Goal: Task Accomplishment & Management: Use online tool/utility

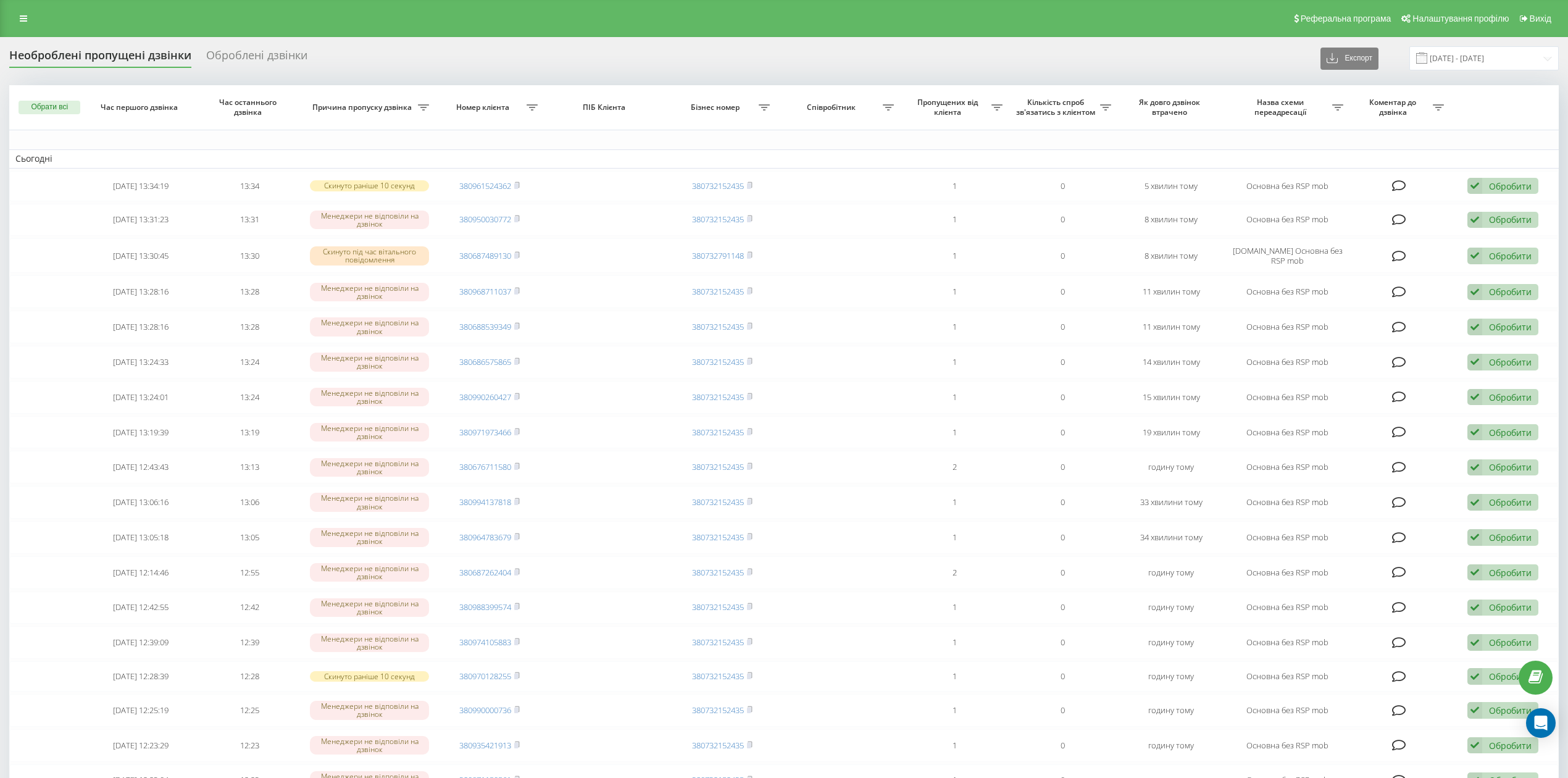
scroll to position [514, 0]
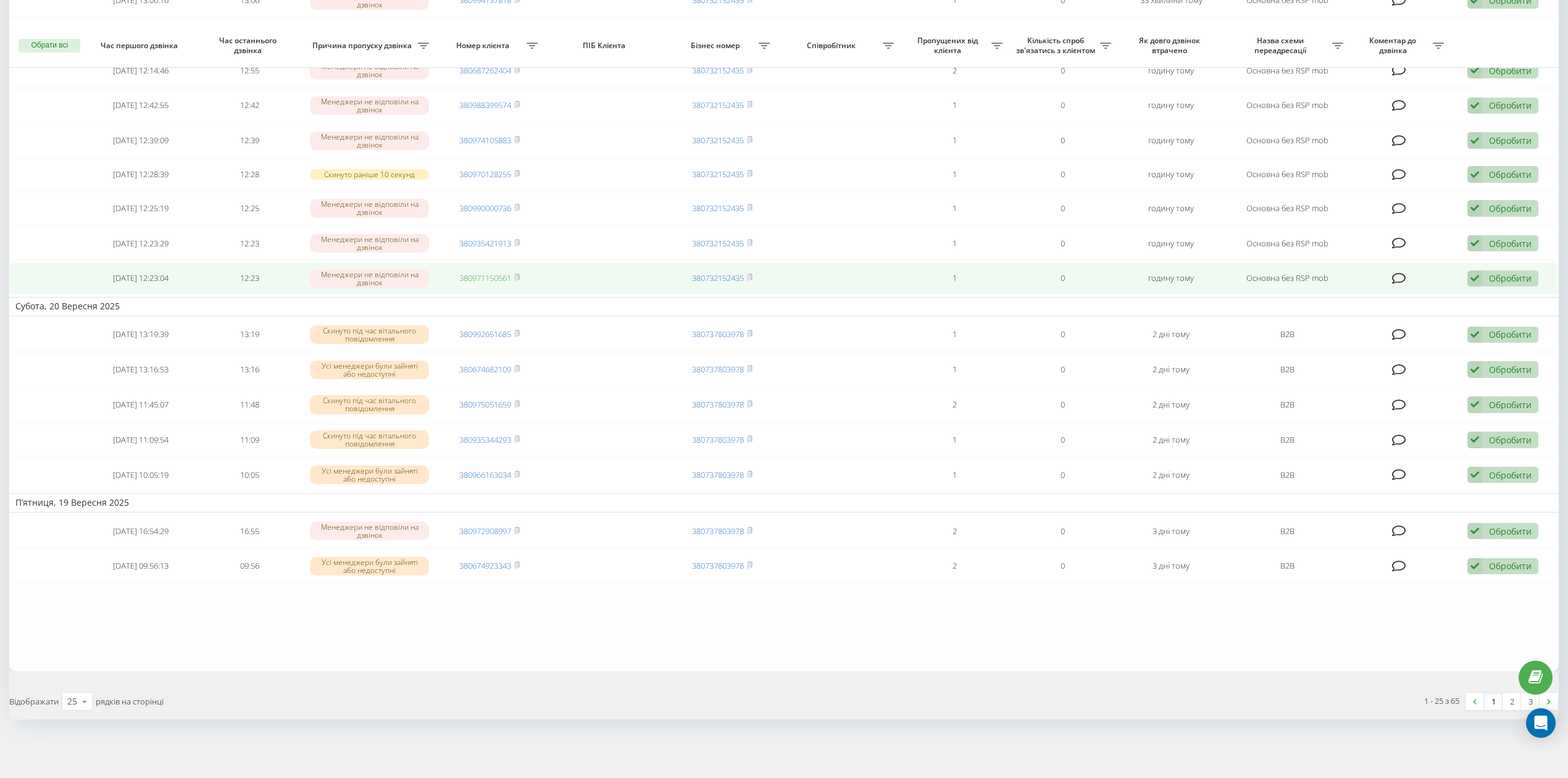
click at [495, 274] on link "380971150561" at bounding box center [485, 278] width 52 height 11
click at [1521, 273] on div "Обробити" at bounding box center [1510, 278] width 43 height 12
click at [1489, 300] on div "Не вдалося зв'язатися" at bounding box center [1422, 298] width 231 height 22
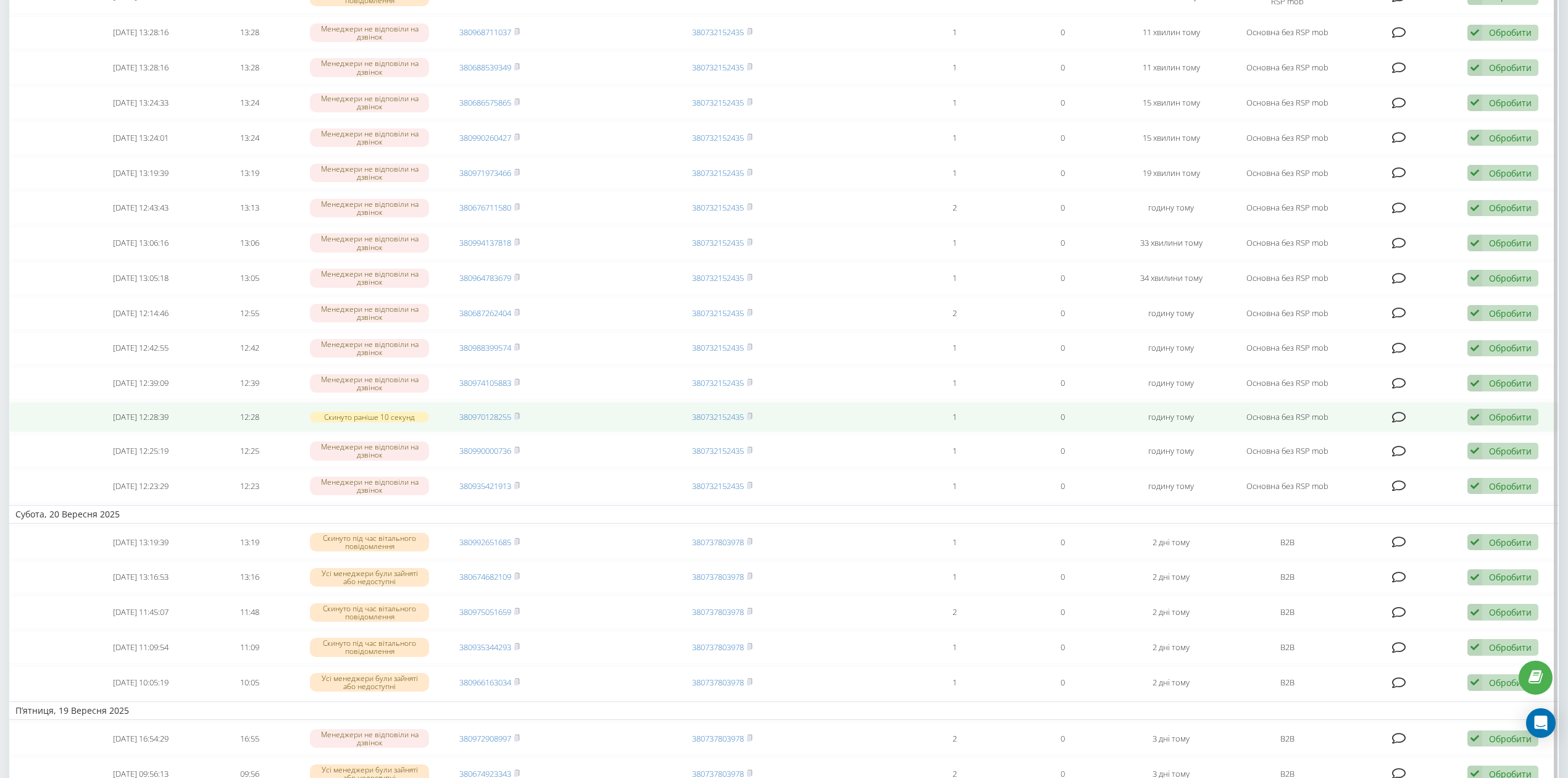
scroll to position [329, 0]
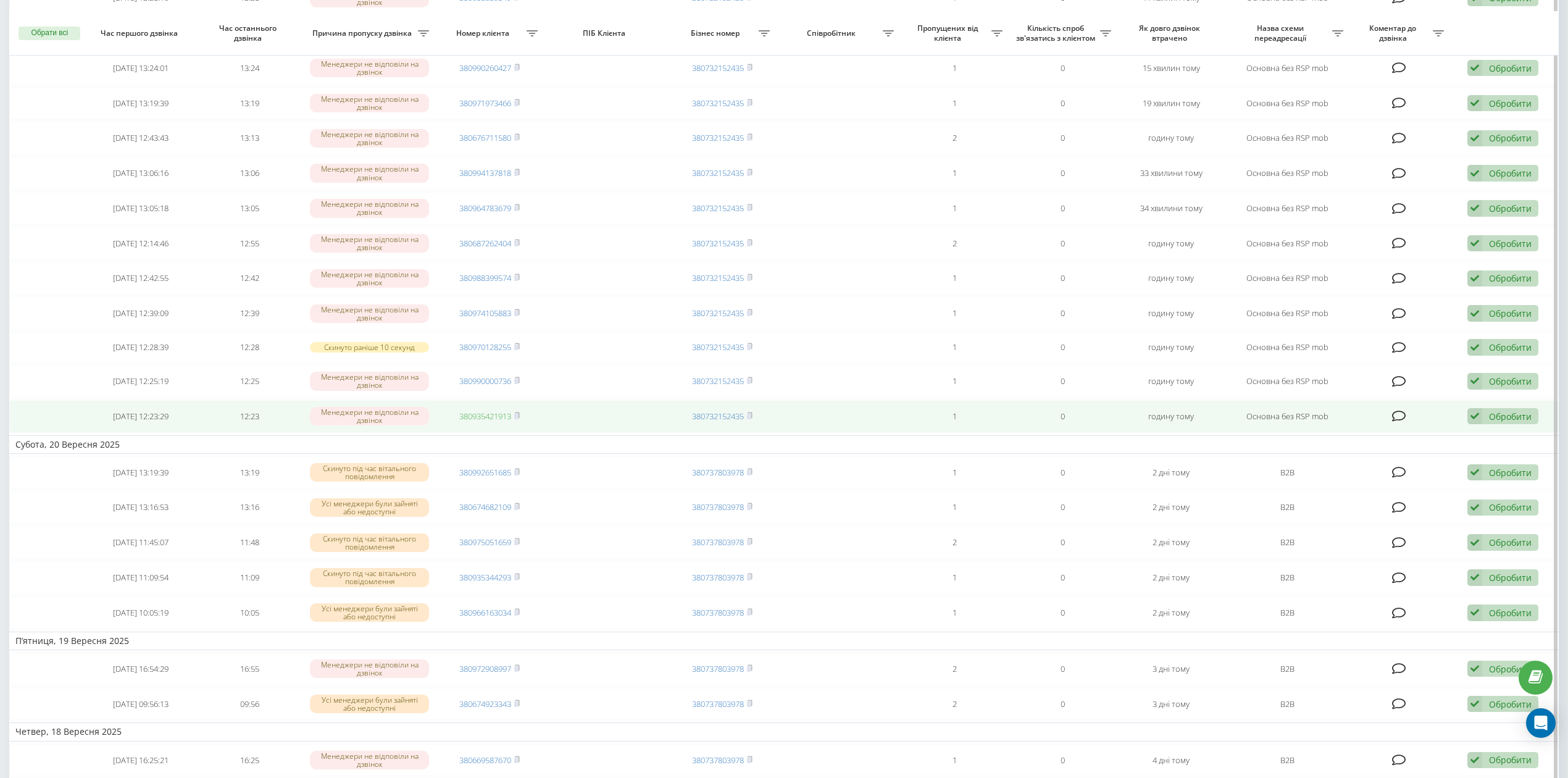
click at [484, 420] on link "380935421913" at bounding box center [485, 416] width 52 height 11
click at [1512, 421] on div "Обробити" at bounding box center [1510, 416] width 43 height 12
click at [1458, 446] on div "Не вдалося зв'язатися" at bounding box center [1422, 435] width 231 height 22
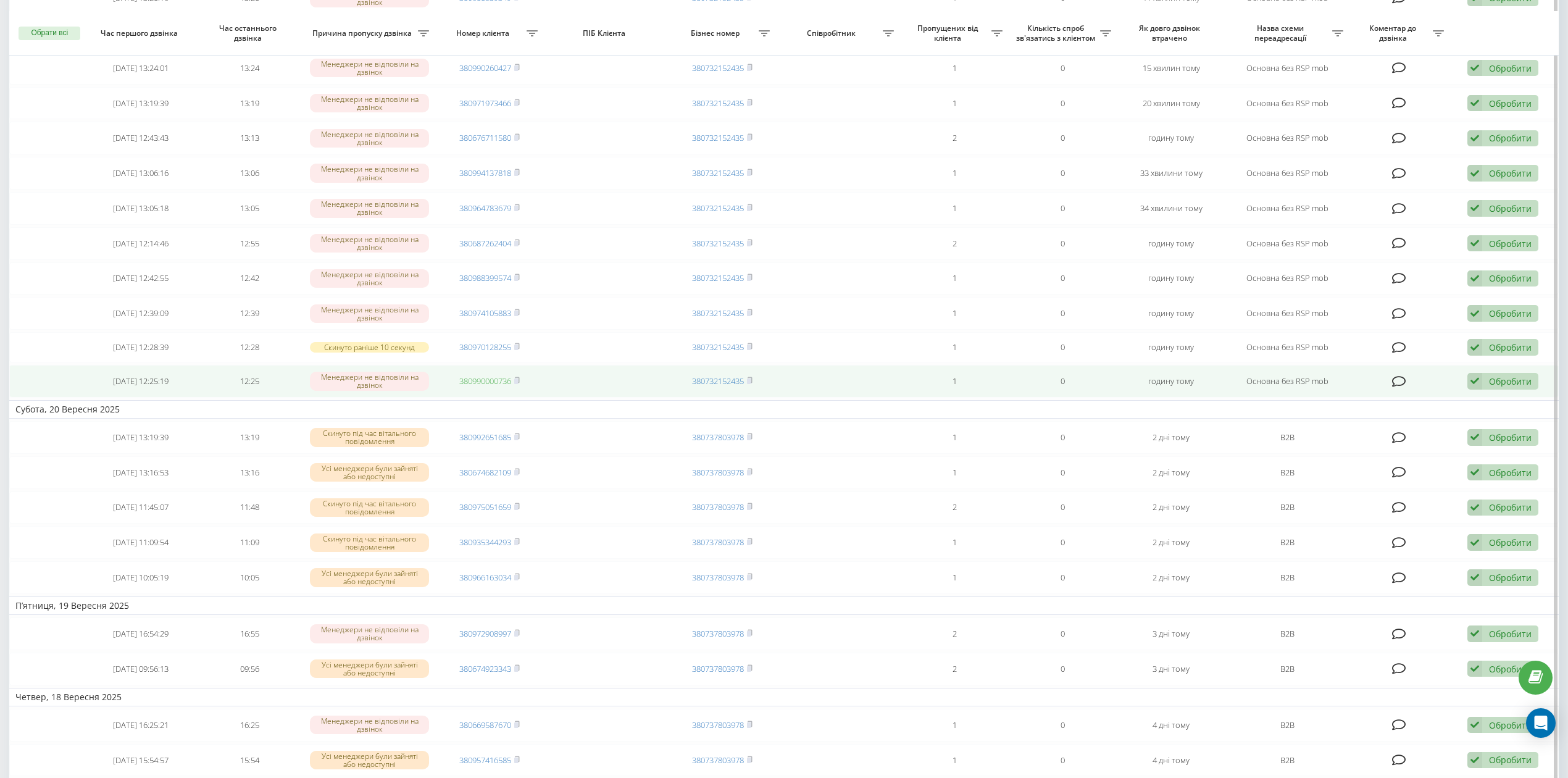
click at [482, 387] on link "380990000736" at bounding box center [485, 381] width 52 height 11
click at [1510, 385] on div "Обробити" at bounding box center [1510, 381] width 43 height 12
click at [1496, 405] on div "Не вдалося зв'язатися" at bounding box center [1422, 401] width 231 height 22
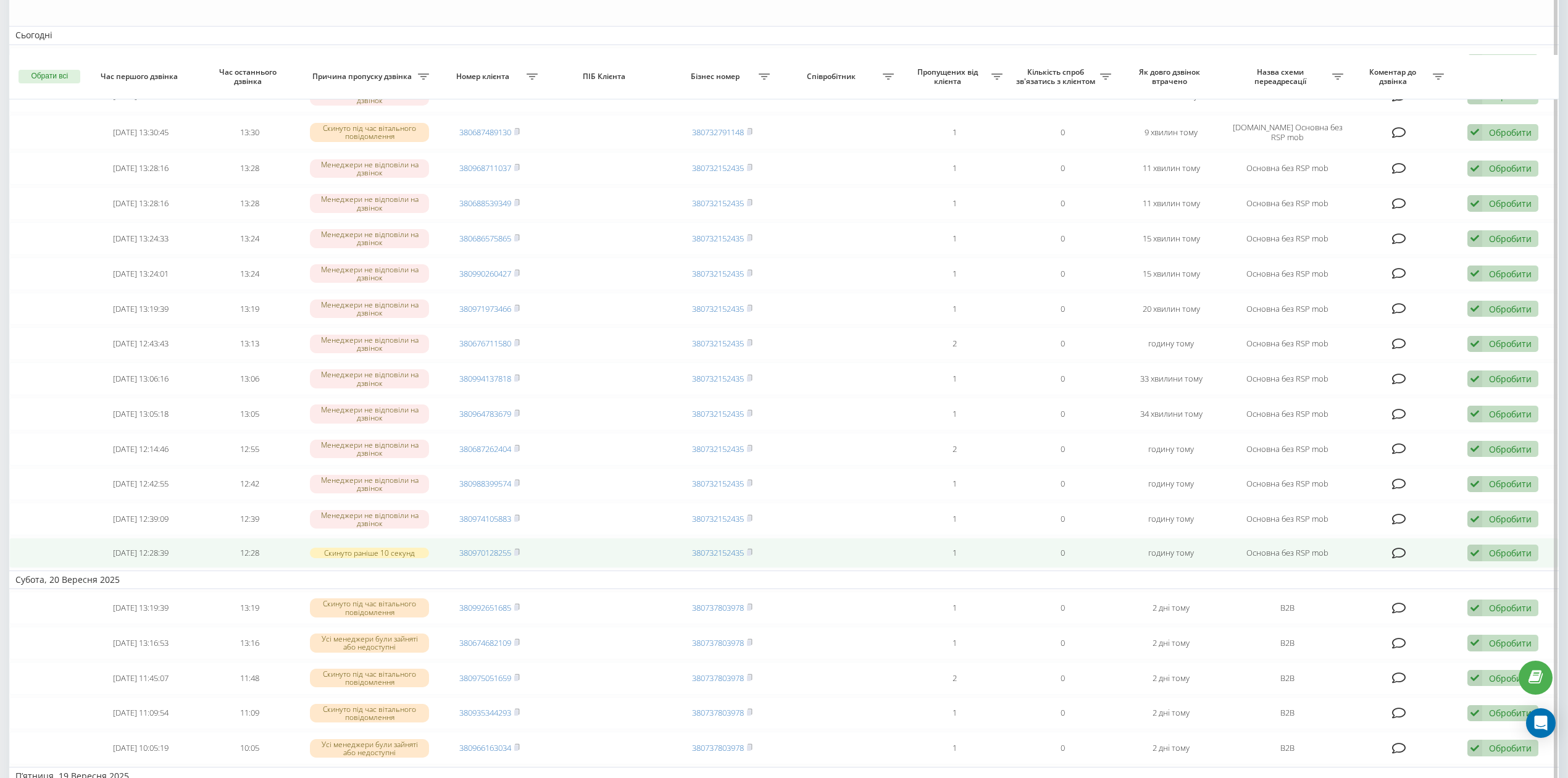
scroll to position [247, 0]
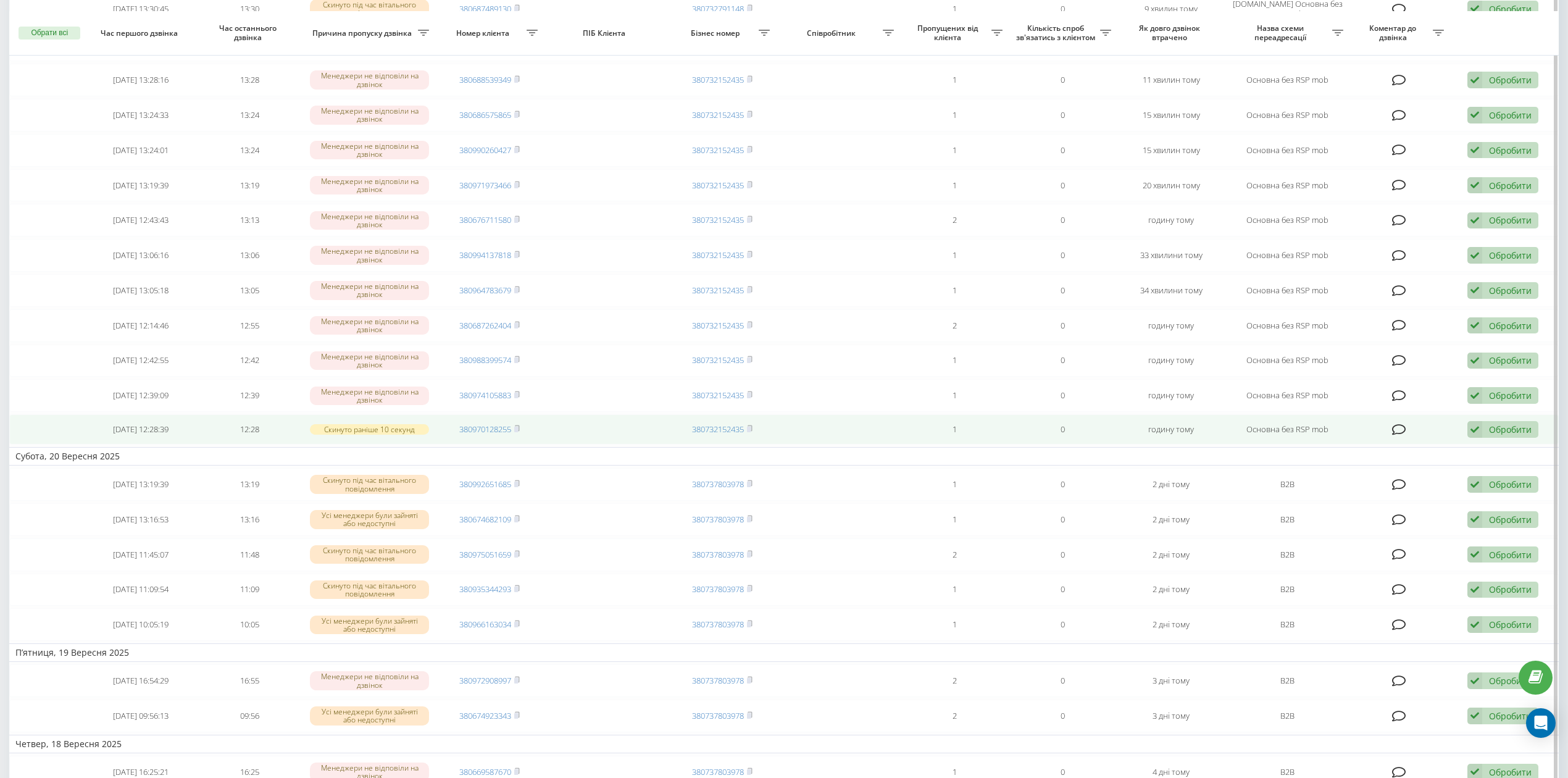
click at [1524, 435] on div "Обробити" at bounding box center [1510, 429] width 43 height 12
click at [1507, 457] on div "Не вдалося зв'язатися" at bounding box center [1422, 449] width 231 height 22
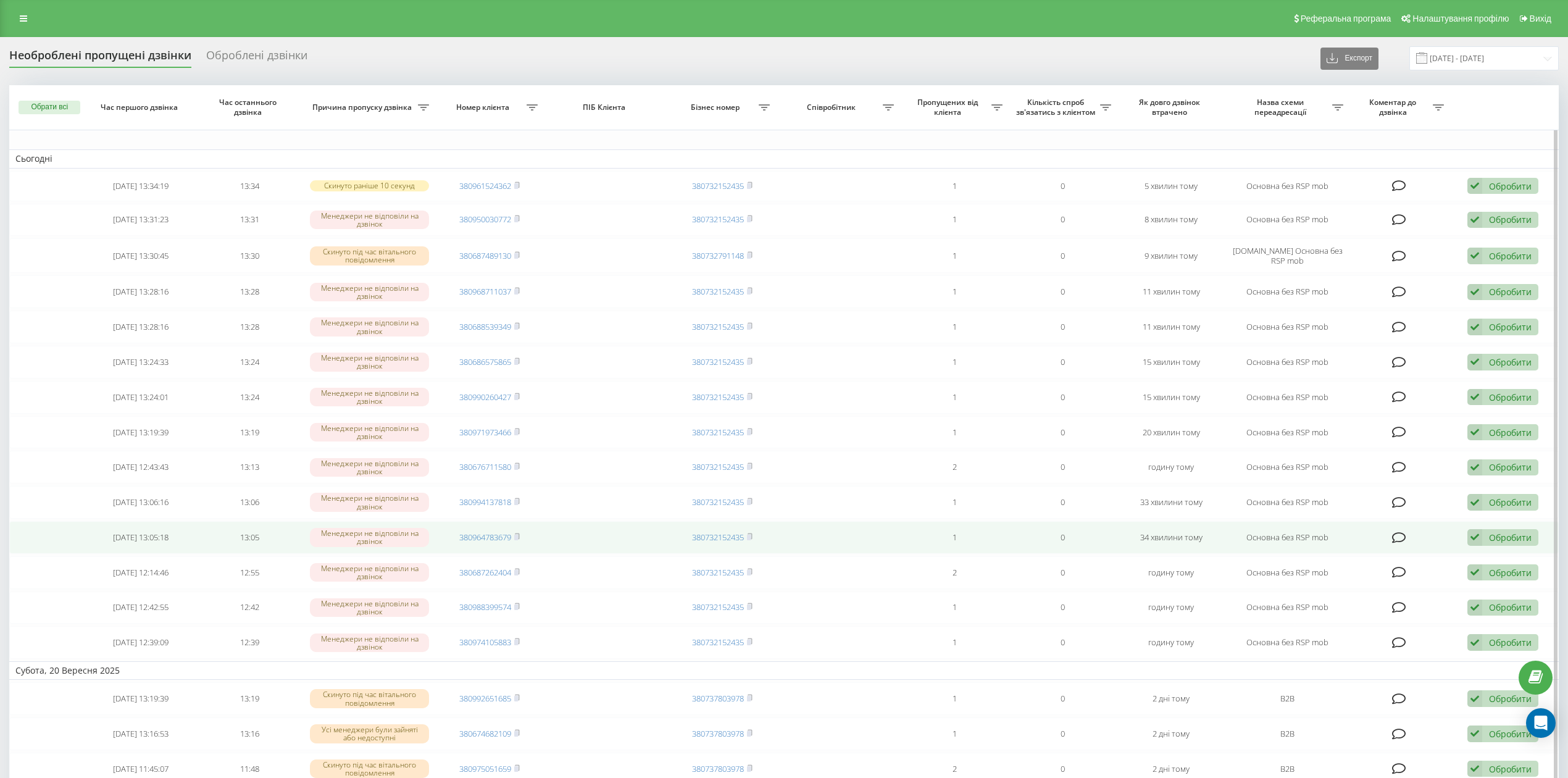
scroll to position [82, 0]
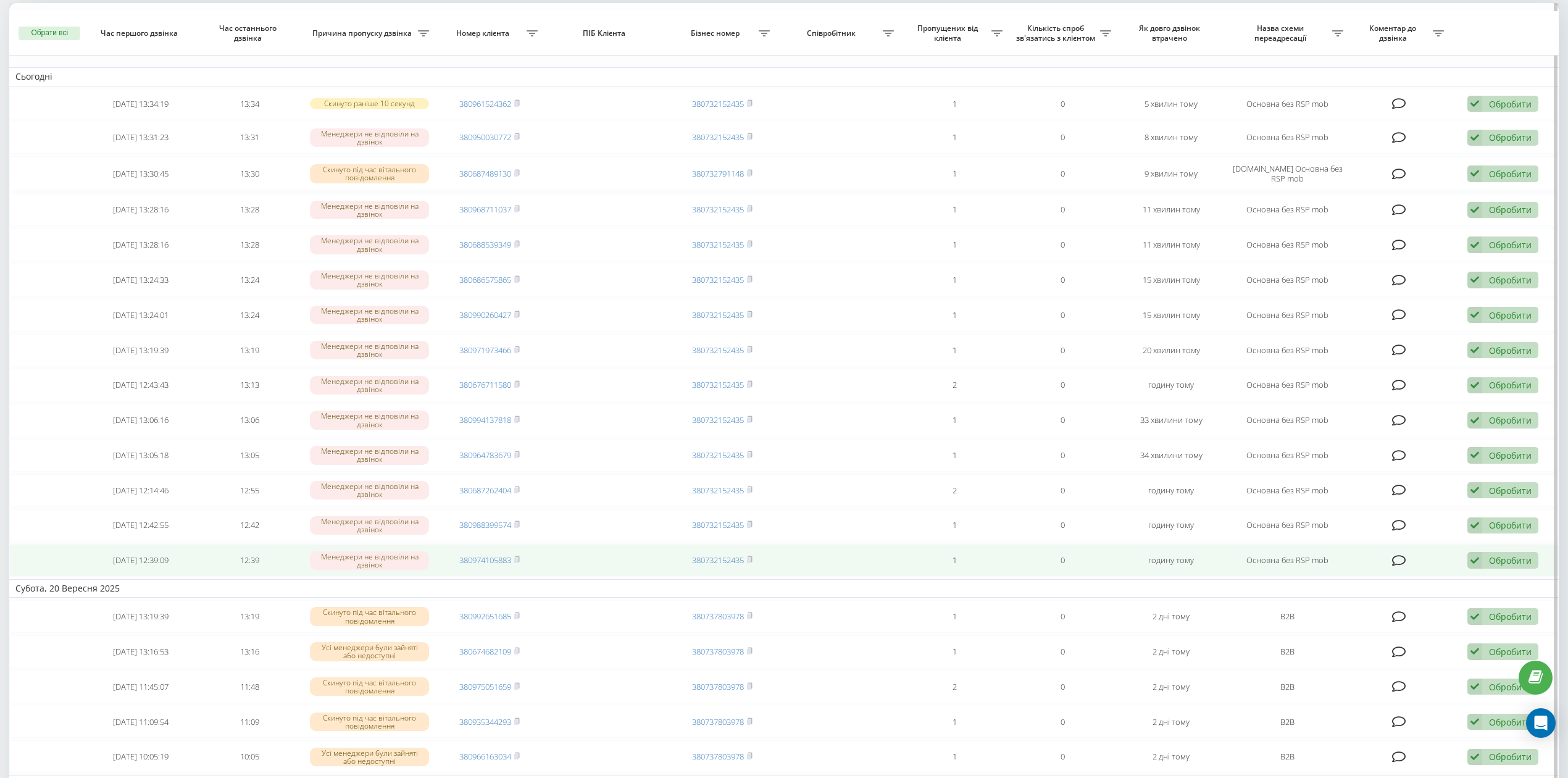
click at [1504, 569] on div "Обробити Не вдалося зв'язатися Зв'язався з клієнтом за допомогою іншого каналу …" at bounding box center [1502, 560] width 71 height 17
click at [1480, 586] on div "Не вдалося зв'язатися" at bounding box center [1422, 580] width 231 height 22
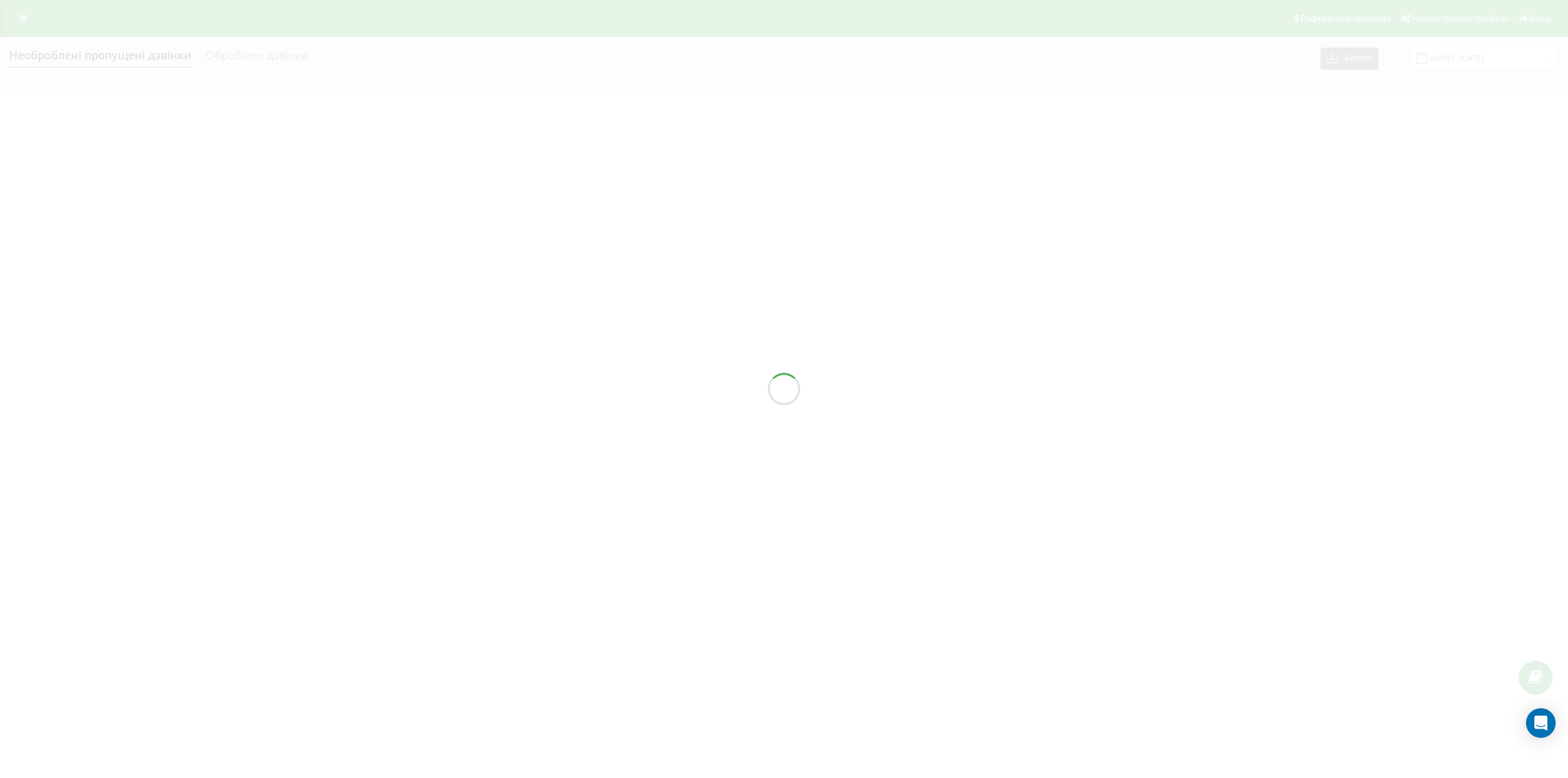
scroll to position [0, 0]
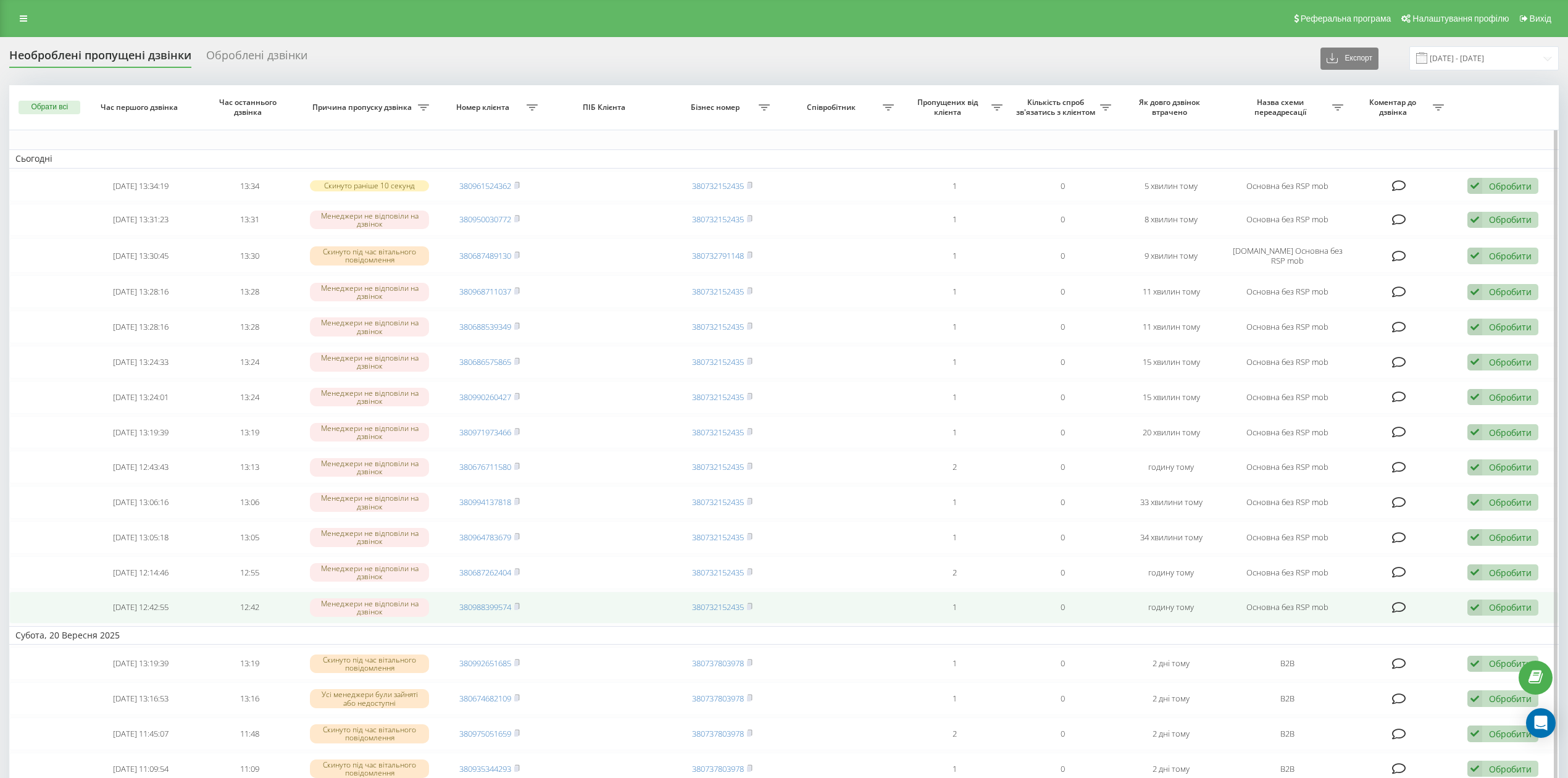
click at [1479, 617] on icon at bounding box center [1474, 608] width 15 height 17
click at [1471, 632] on div "Не вдалося зв'язатися" at bounding box center [1422, 627] width 231 height 22
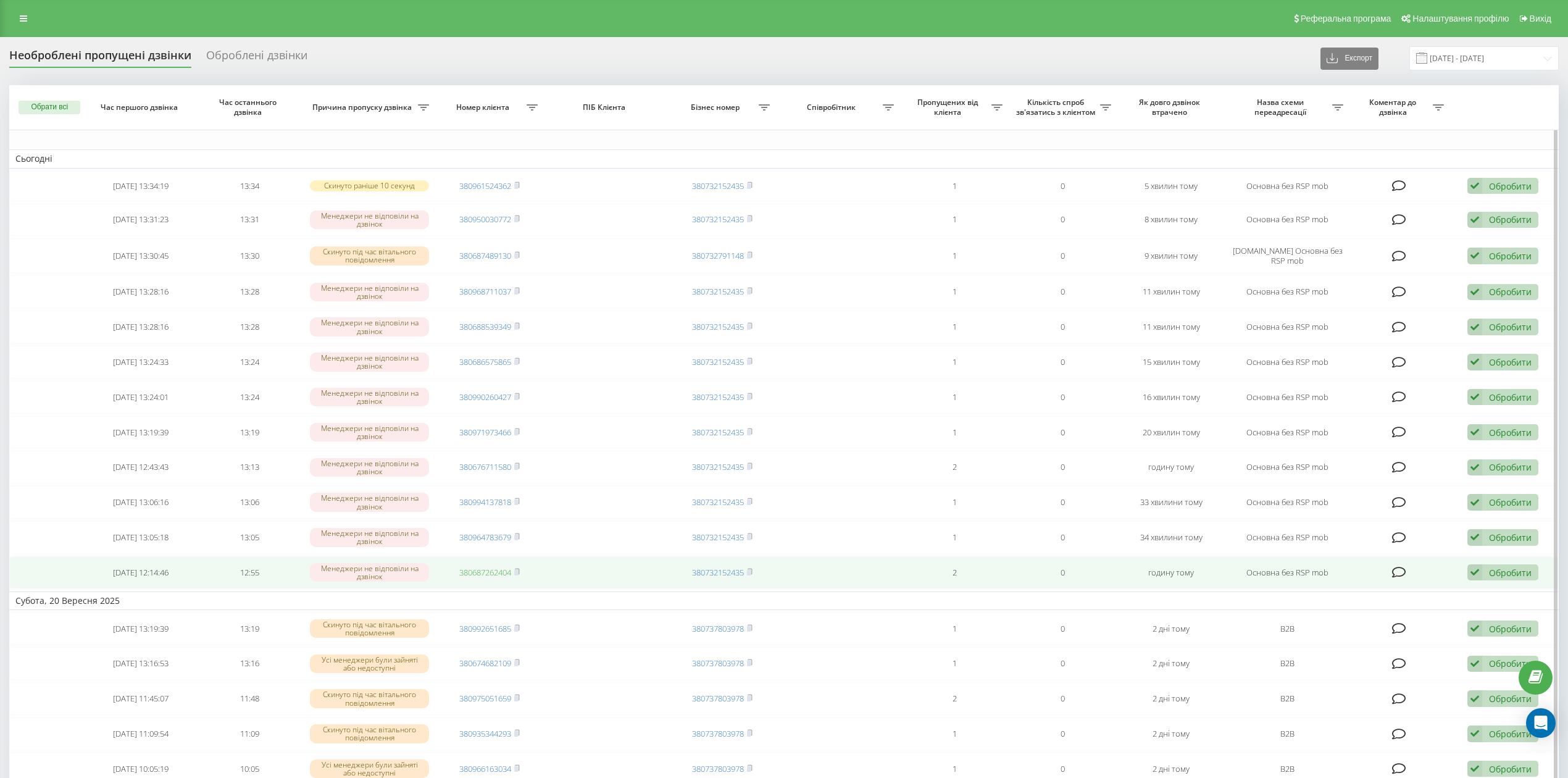
click at [489, 576] on link "380687262404" at bounding box center [485, 572] width 52 height 11
click at [1505, 578] on div "Обробити" at bounding box center [1510, 572] width 43 height 12
click at [1421, 594] on div "Не вдалося зв'язатися" at bounding box center [1422, 592] width 231 height 22
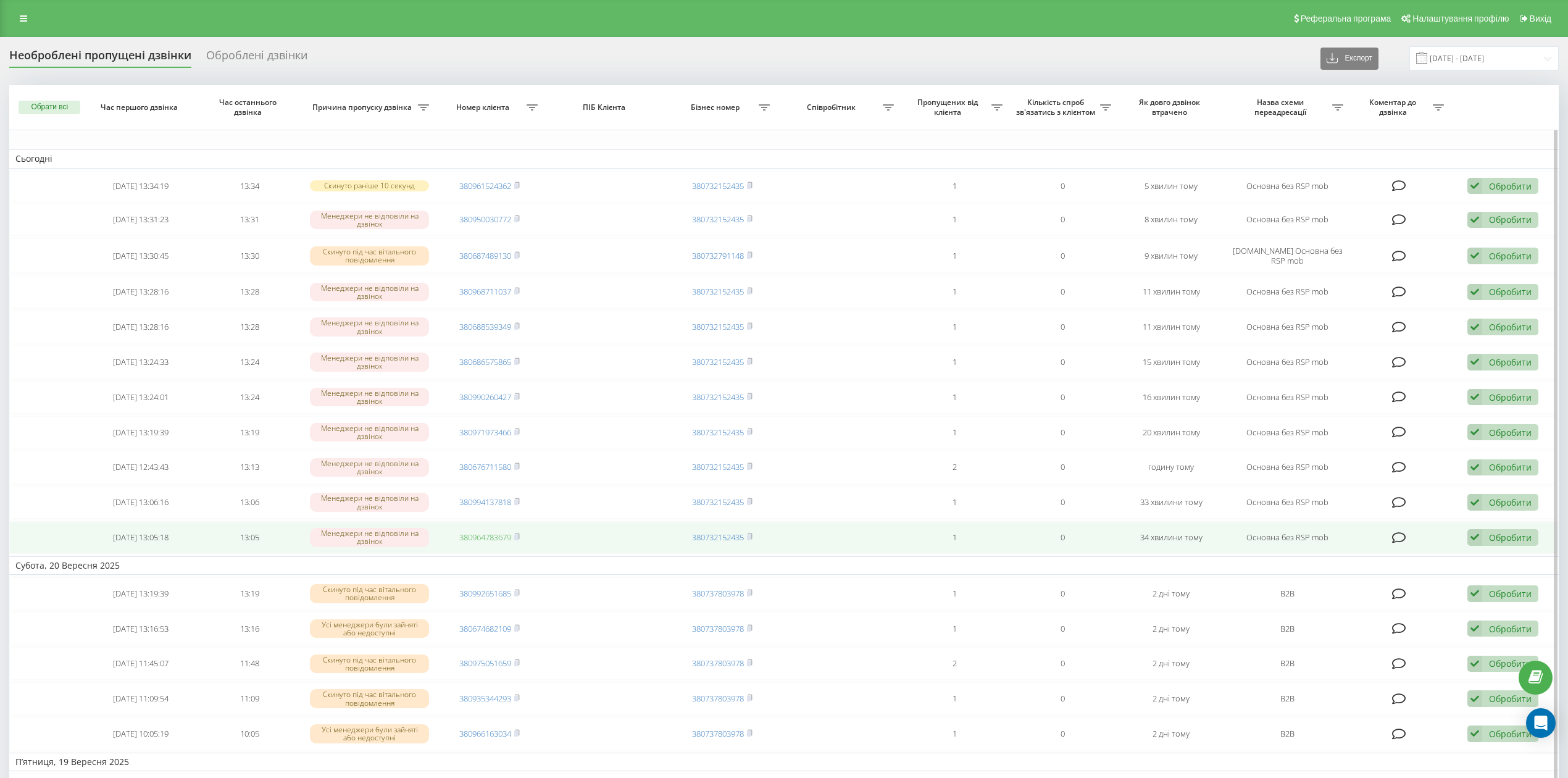
click at [499, 537] on link "380964783679" at bounding box center [485, 537] width 52 height 11
click at [1499, 542] on div "Обробити" at bounding box center [1510, 537] width 43 height 12
click at [1480, 554] on div "Не вдалося зв'язатися" at bounding box center [1422, 558] width 231 height 22
